Goal: Task Accomplishment & Management: Use online tool/utility

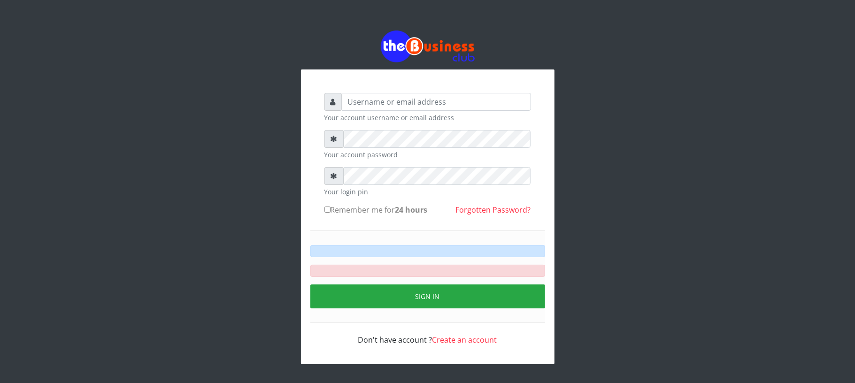
click at [371, 115] on small "Your account username or email address" at bounding box center [427, 118] width 207 height 10
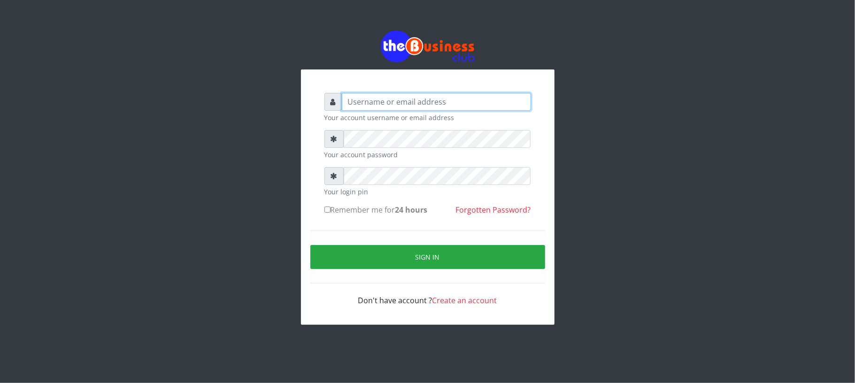
type input "Mavincio"
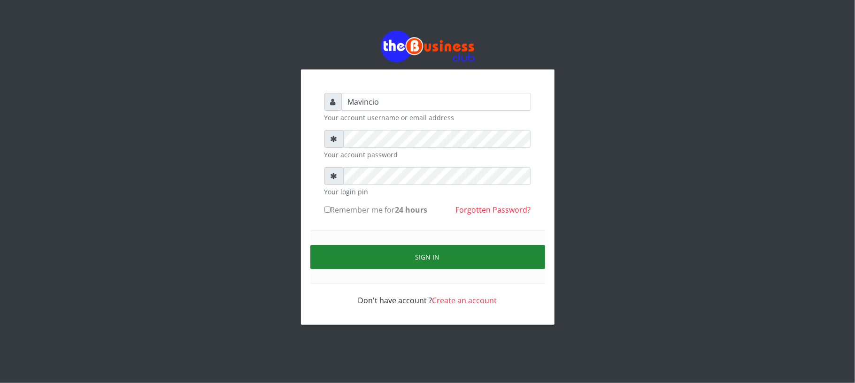
click at [398, 259] on button "Sign in" at bounding box center [427, 257] width 235 height 24
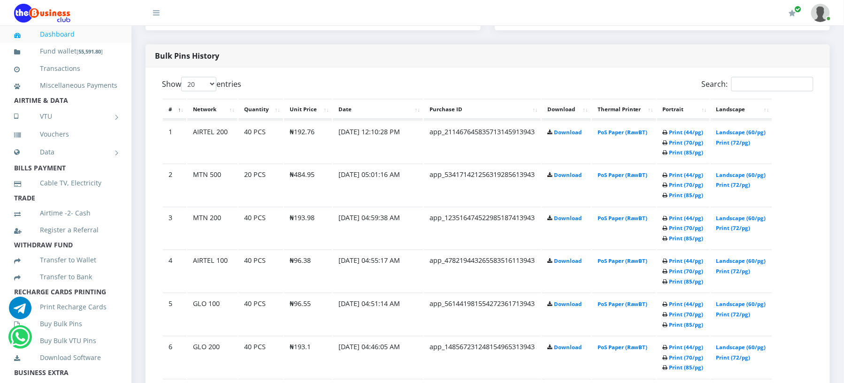
scroll to position [454, 0]
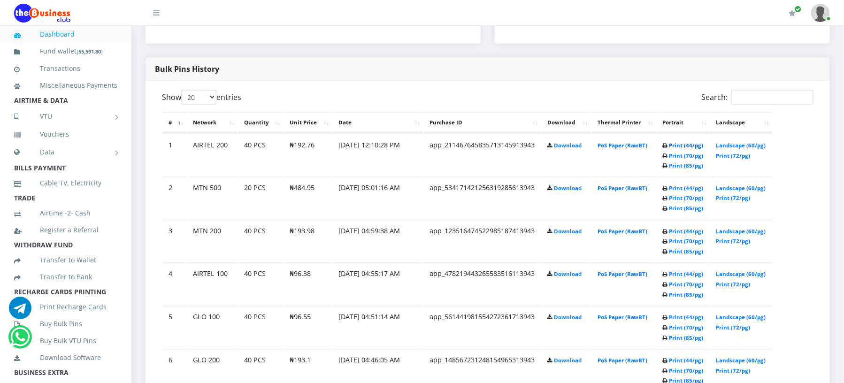
click at [671, 149] on link "Print (44/pg)" at bounding box center [686, 145] width 34 height 7
click at [669, 150] on link "Print (44/pg)" at bounding box center [686, 146] width 34 height 7
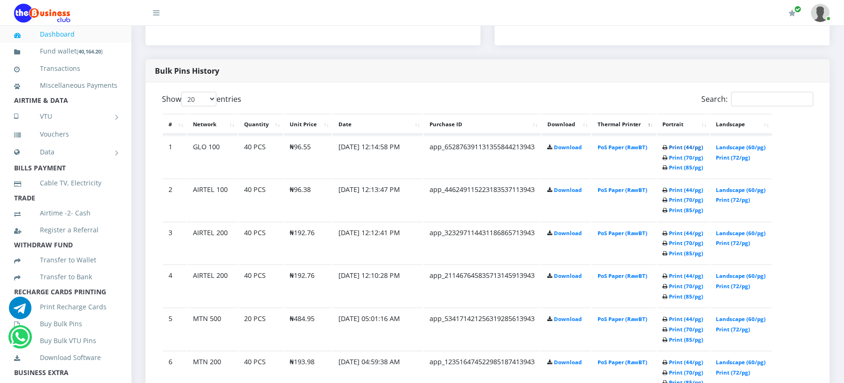
scroll to position [453, 0]
click at [669, 145] on link "Print (44/pg)" at bounding box center [686, 146] width 34 height 7
click at [673, 151] on link "Print (44/pg)" at bounding box center [686, 147] width 34 height 7
click at [669, 152] on link "Print (44/pg)" at bounding box center [686, 148] width 34 height 7
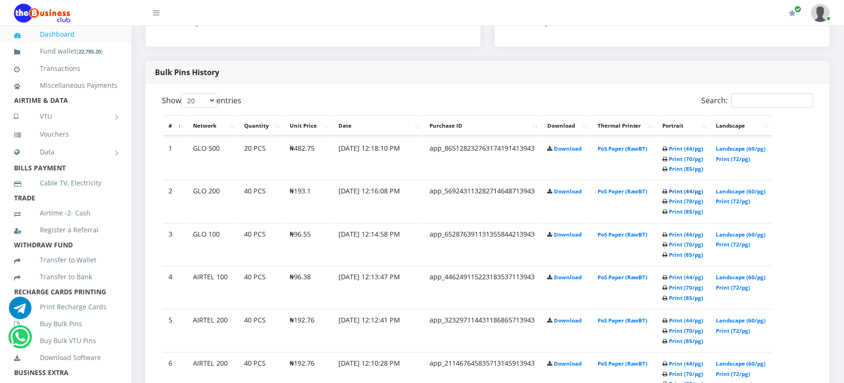
click at [669, 195] on link "Print (44/pg)" at bounding box center [686, 191] width 34 height 7
click at [673, 153] on link "Print (44/pg)" at bounding box center [686, 149] width 34 height 7
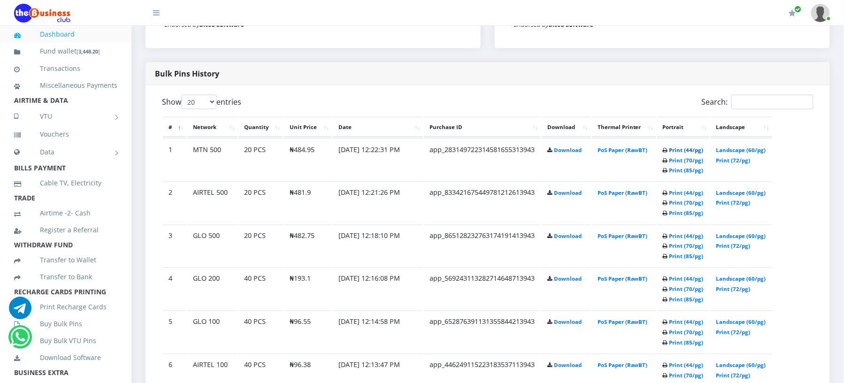
click at [669, 153] on link "Print (44/pg)" at bounding box center [686, 149] width 34 height 7
